Goal: Task Accomplishment & Management: Manage account settings

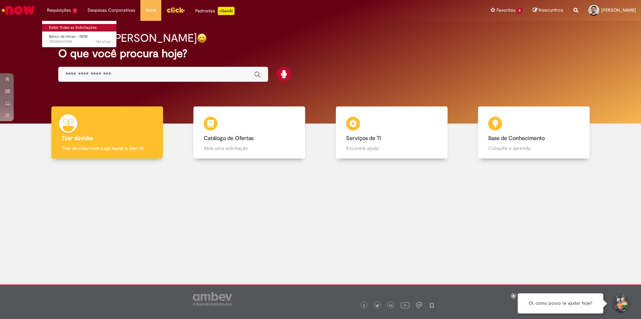
click at [71, 24] on link "Exibir Todas as Solicitações" at bounding box center [79, 28] width 75 height 8
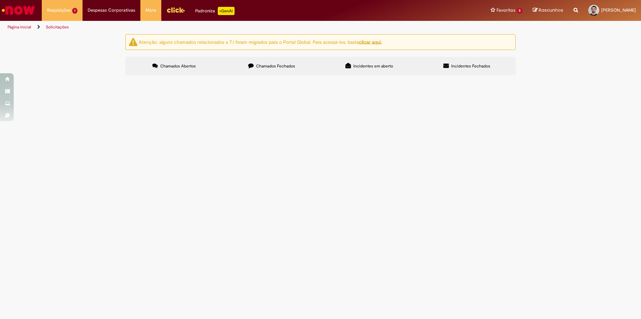
click at [273, 68] on span "Chamados Fechados" at bounding box center [275, 65] width 39 height 5
click at [355, 63] on label "Incidentes em aberto" at bounding box center [370, 66] width 98 height 19
click at [468, 63] on span "Incidentes Fechados" at bounding box center [471, 65] width 39 height 5
click at [15, 15] on img "Ir para a Homepage" at bounding box center [18, 10] width 35 height 14
